Goal: Information Seeking & Learning: Learn about a topic

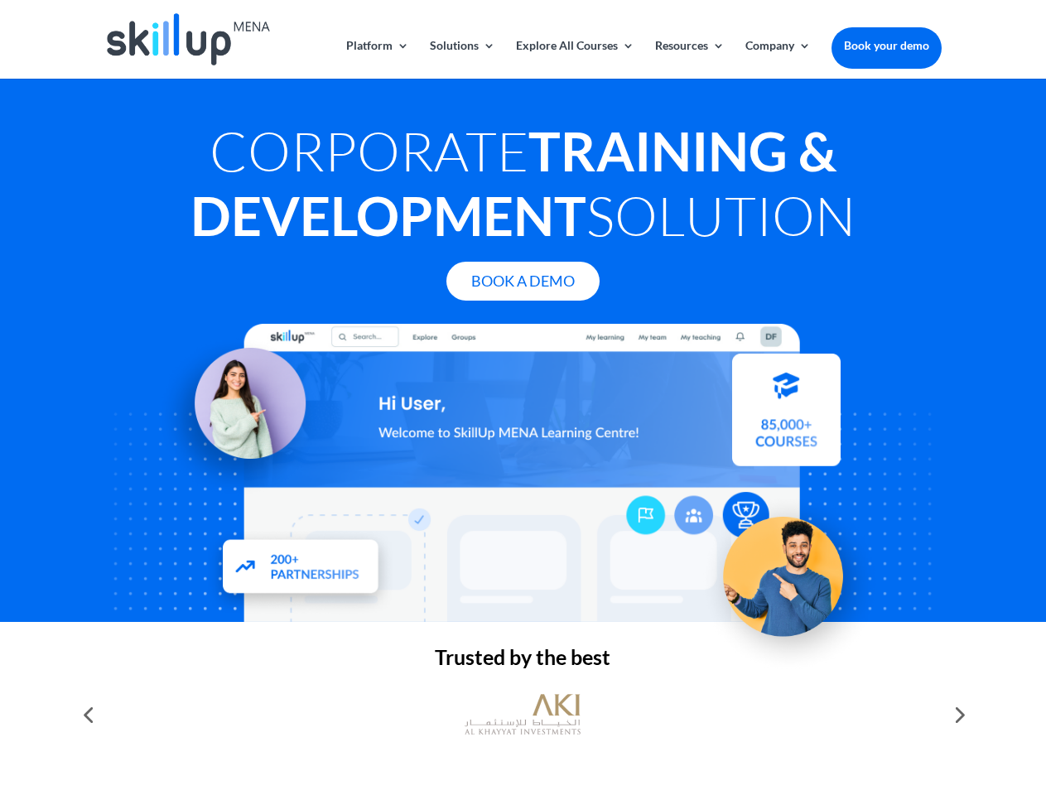
click at [523, 398] on div at bounding box center [522, 473] width 837 height 298
click at [461, 59] on link "Solutions" at bounding box center [462, 59] width 65 height 39
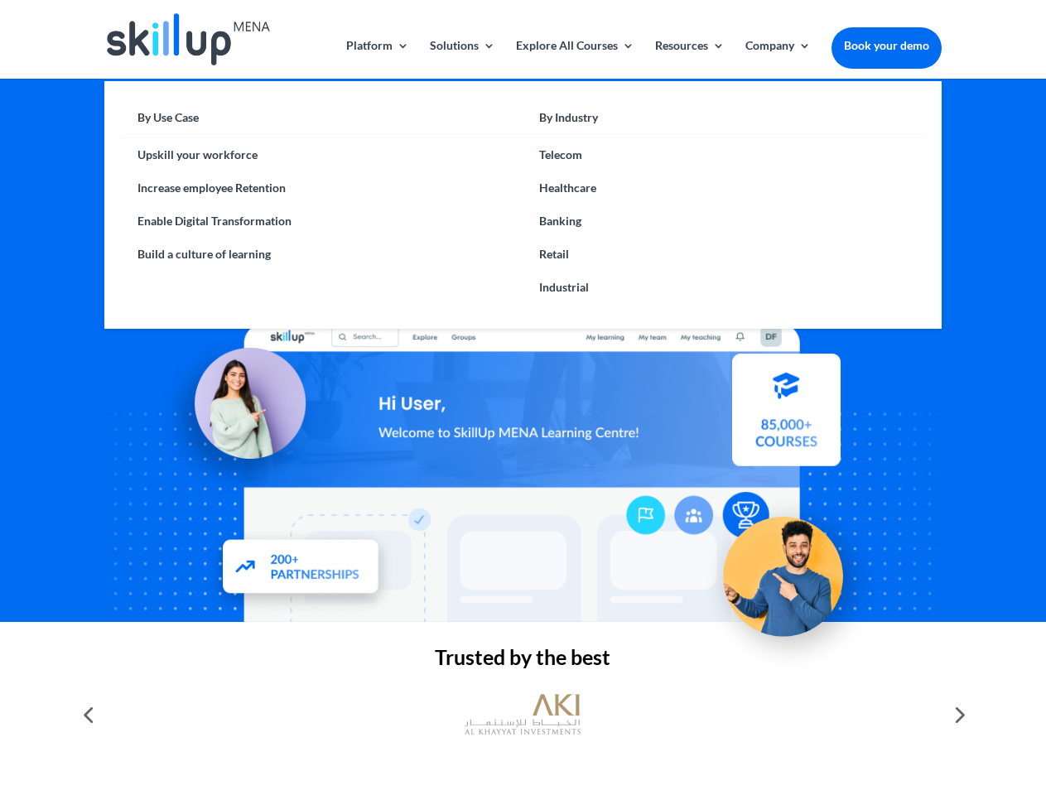
click at [574, 59] on link "Explore All Courses" at bounding box center [575, 59] width 118 height 39
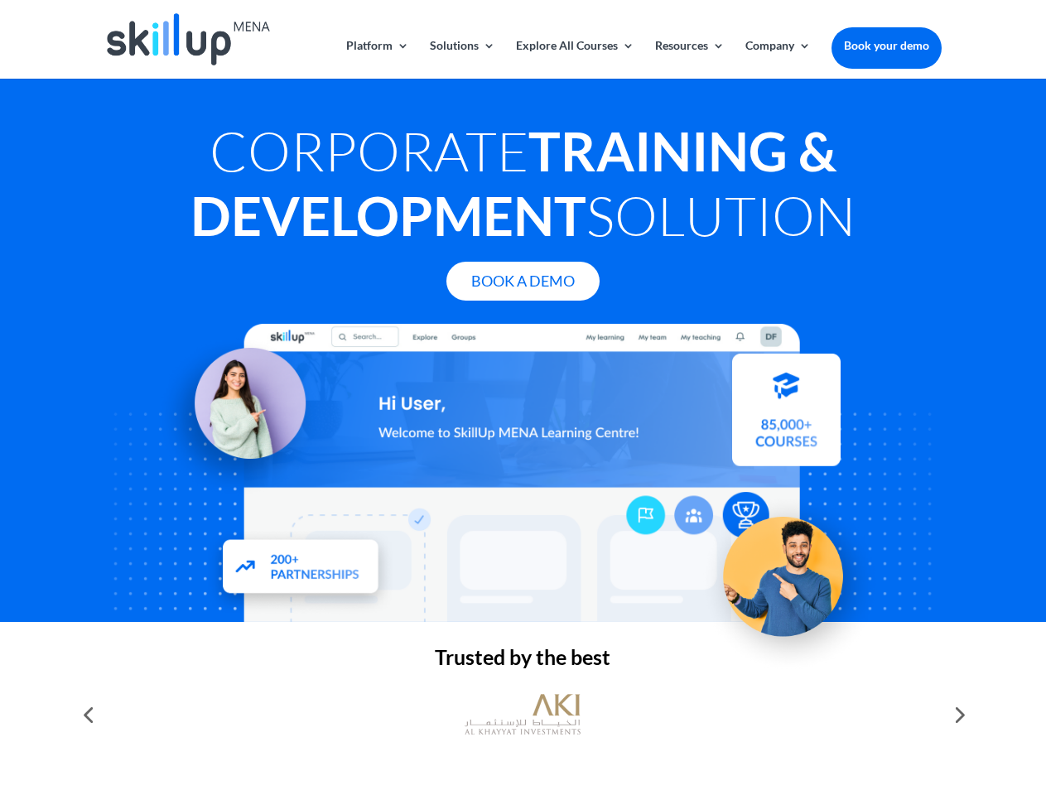
click at [688, 59] on link "Resources" at bounding box center [690, 59] width 70 height 39
click at [778, 59] on link "Company" at bounding box center [777, 59] width 65 height 39
click at [523, 715] on img at bounding box center [523, 715] width 116 height 58
